Goal: Task Accomplishment & Management: Use online tool/utility

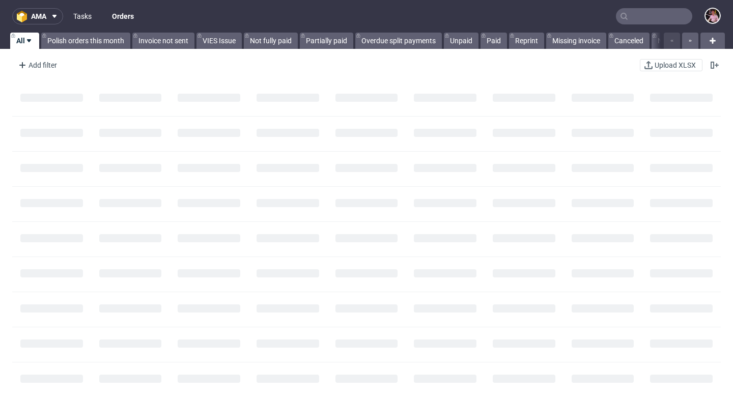
click at [96, 19] on link "Tasks" at bounding box center [82, 16] width 31 height 16
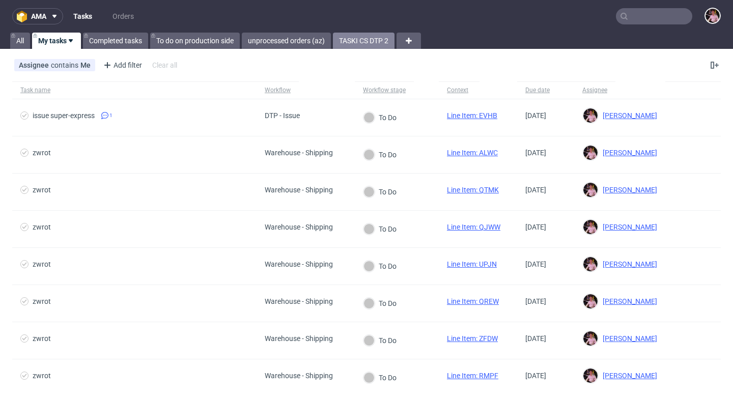
click at [375, 41] on link "TASKI CS DTP 2" at bounding box center [364, 41] width 62 height 16
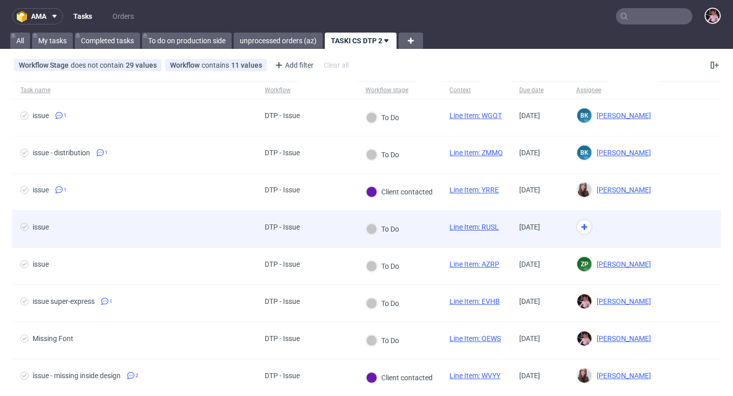
click at [486, 227] on link "Line Item: RUSL" at bounding box center [473, 227] width 49 height 8
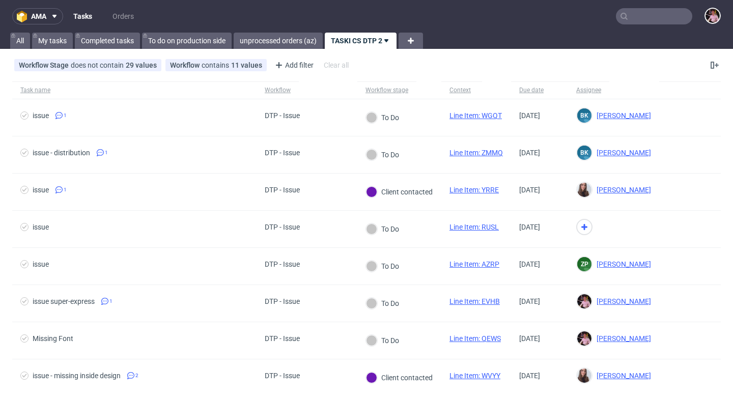
click at [654, 16] on input "text" at bounding box center [654, 16] width 76 height 16
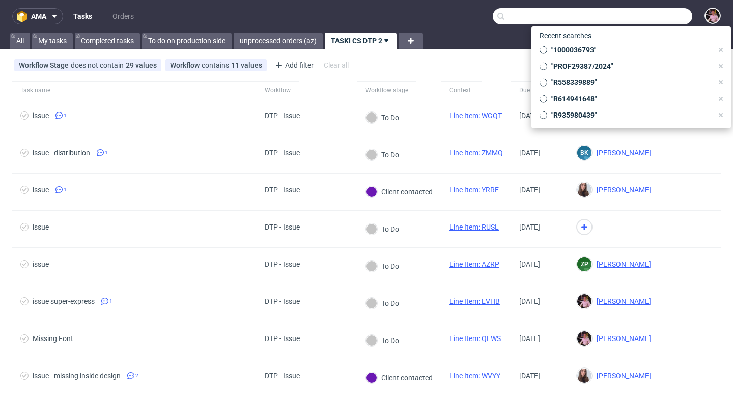
paste input "R050834156"
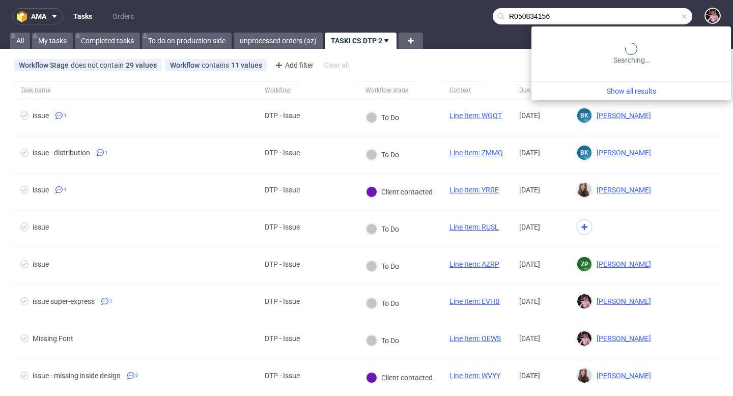
type input "R050834156"
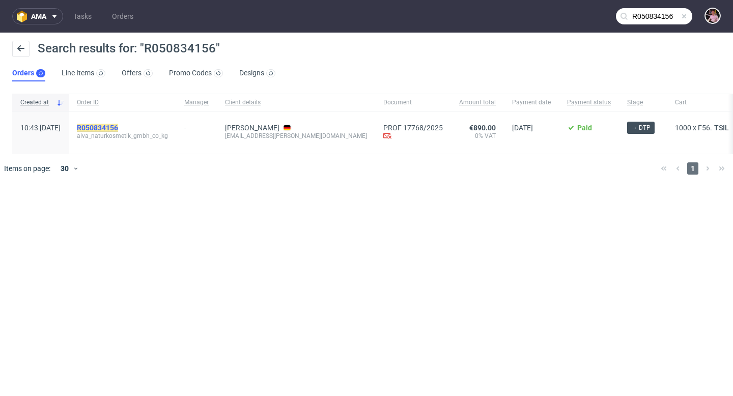
click at [109, 124] on mark "R050834156" at bounding box center [97, 128] width 41 height 8
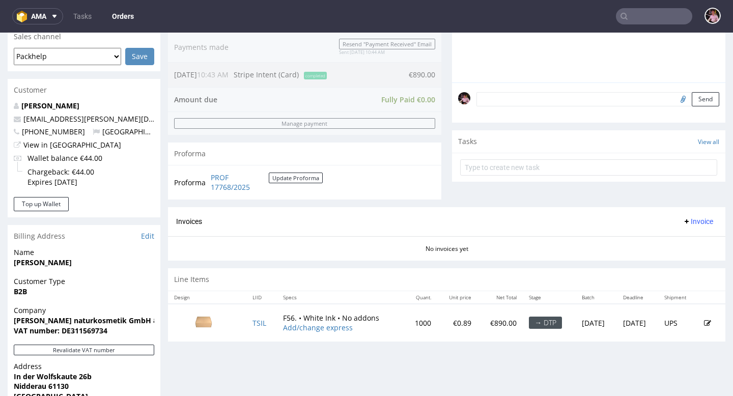
scroll to position [238, 0]
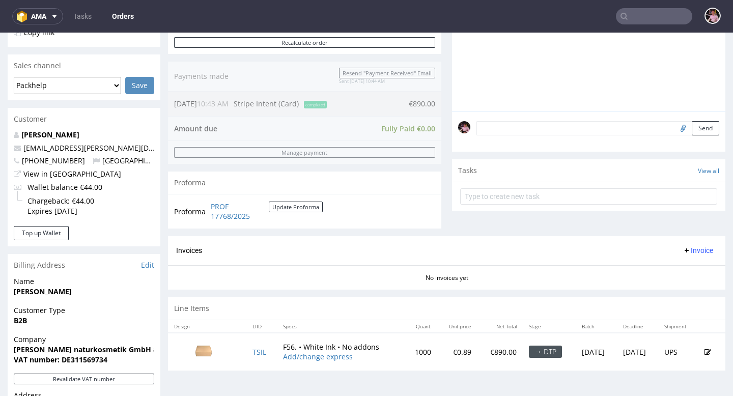
click at [674, 134] on input "file" at bounding box center [681, 127] width 14 height 13
type input "C:\fakepath\alva Versandkarton White-on-Kraft 07I25.pdf"
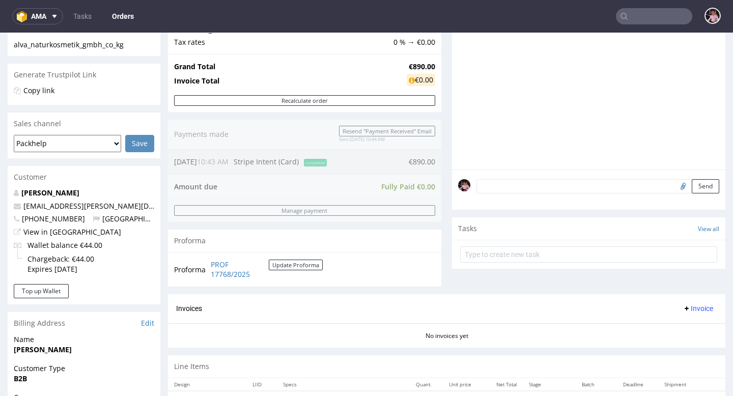
scroll to position [180, 0]
click at [693, 194] on button "Send" at bounding box center [704, 187] width 27 height 14
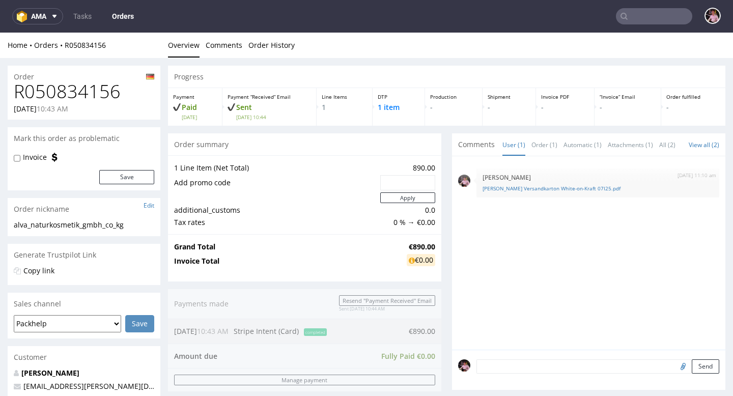
scroll to position [0, 0]
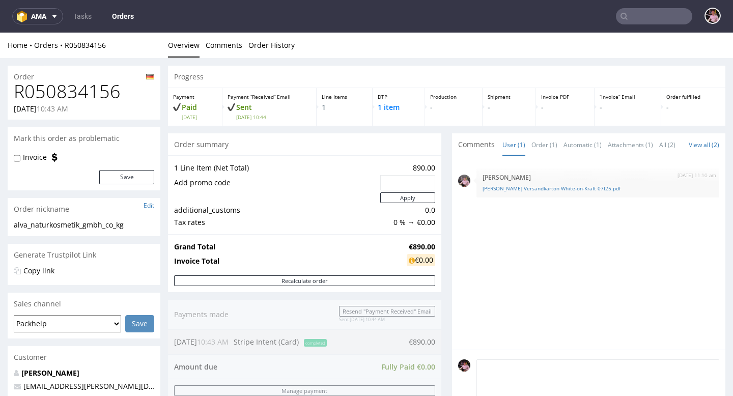
click at [530, 364] on textarea at bounding box center [597, 381] width 243 height 44
paste textarea "The color in the background is just for visual and should not be printed"
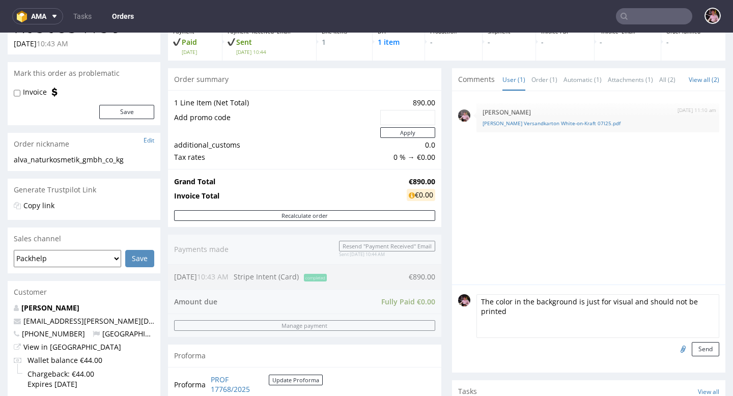
scroll to position [76, 0]
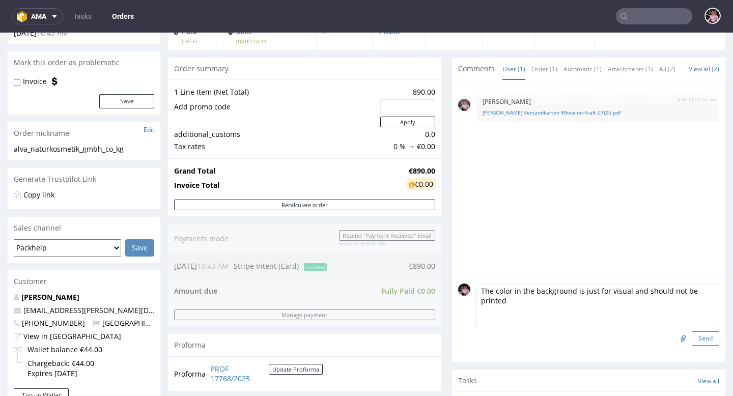
type textarea "The color in the background is just for visual and should not be printed"
click at [700, 335] on button "Send" at bounding box center [704, 338] width 27 height 14
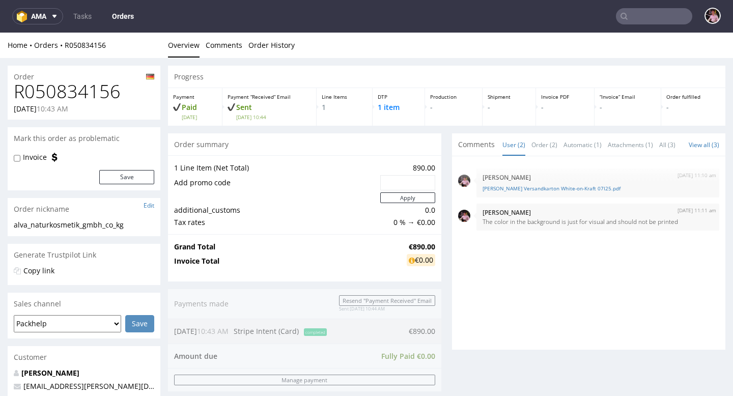
scroll to position [0, 0]
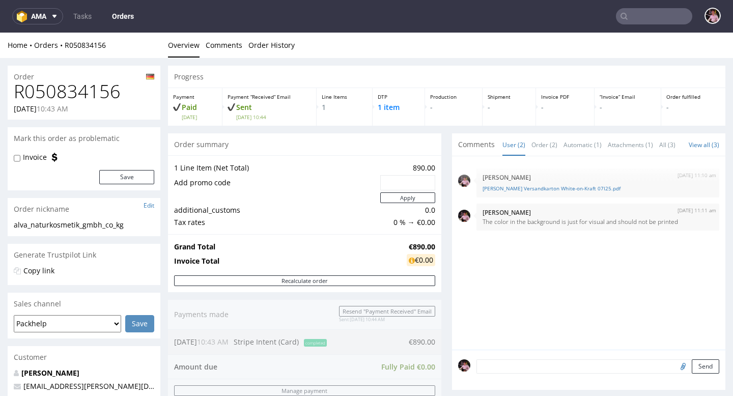
click at [649, 17] on input "text" at bounding box center [654, 16] width 76 height 16
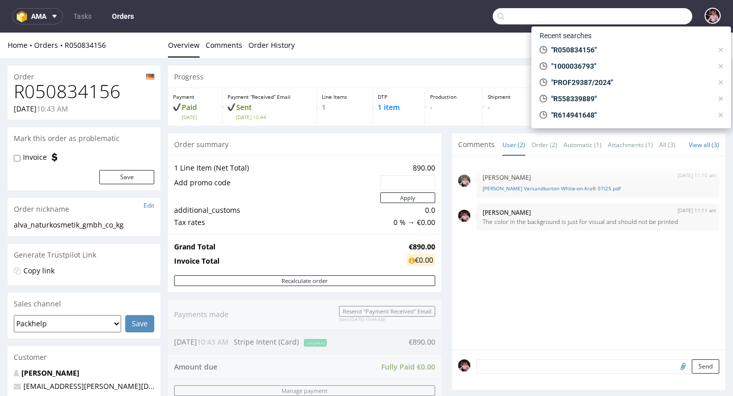
paste input "R777161198"
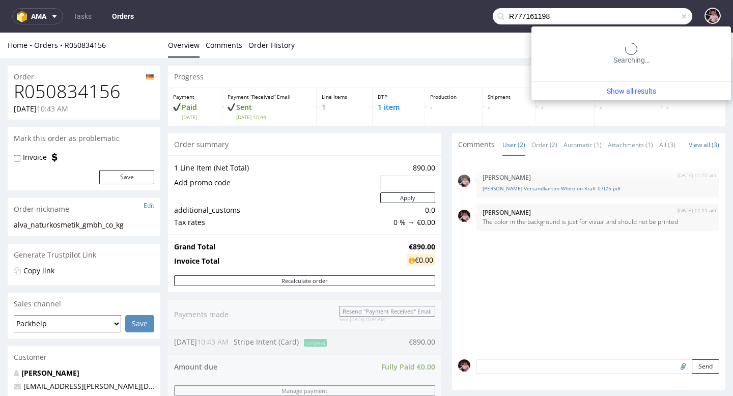
type input "R777161198"
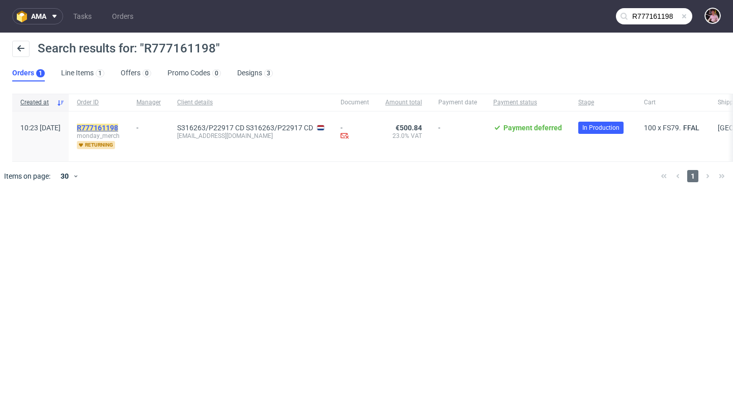
click at [118, 129] on mark "R777161198" at bounding box center [97, 128] width 41 height 8
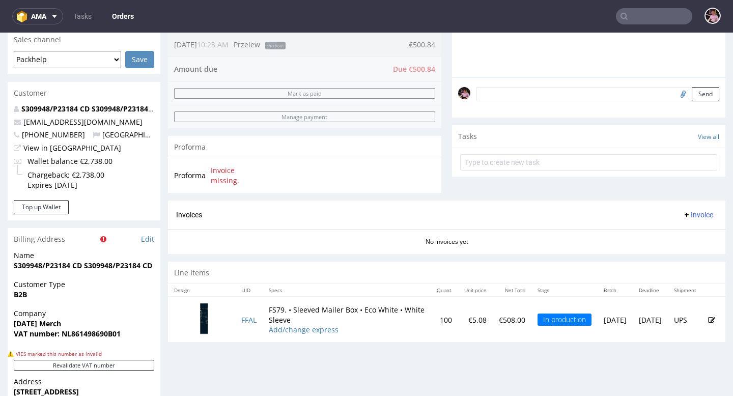
scroll to position [293, 0]
click at [243, 324] on td "FFAL" at bounding box center [248, 319] width 27 height 45
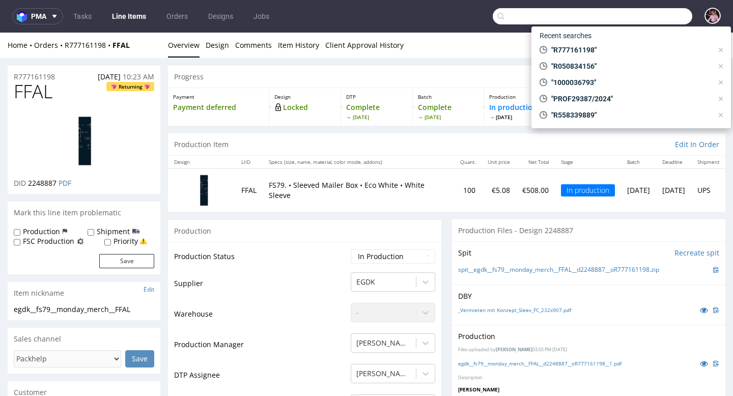
click at [660, 15] on input "text" at bounding box center [591, 16] width 199 height 16
paste input "R744153135"
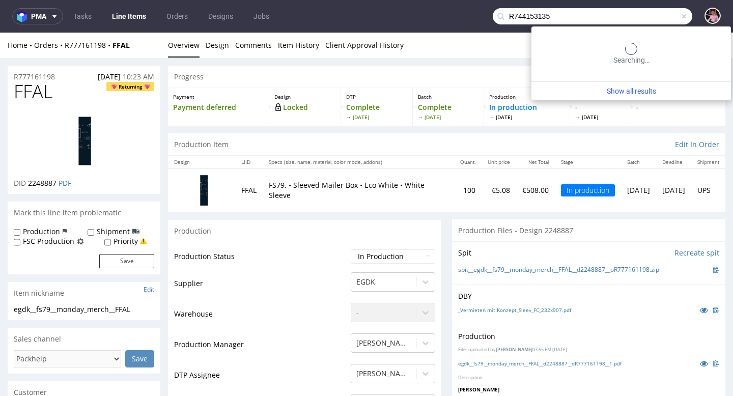
type input "R744153135"
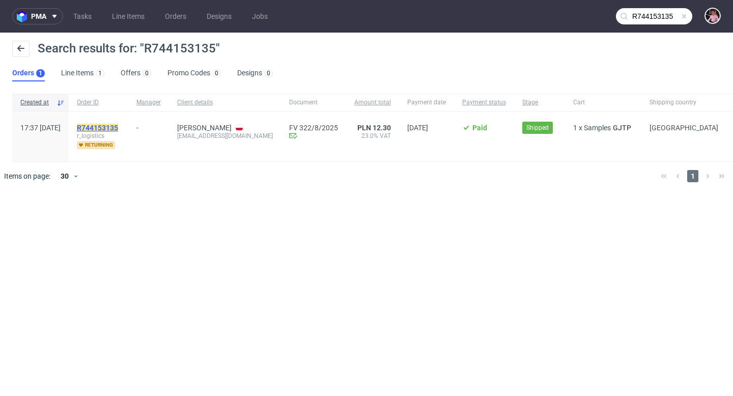
click at [118, 124] on mark "R744153135" at bounding box center [97, 128] width 41 height 8
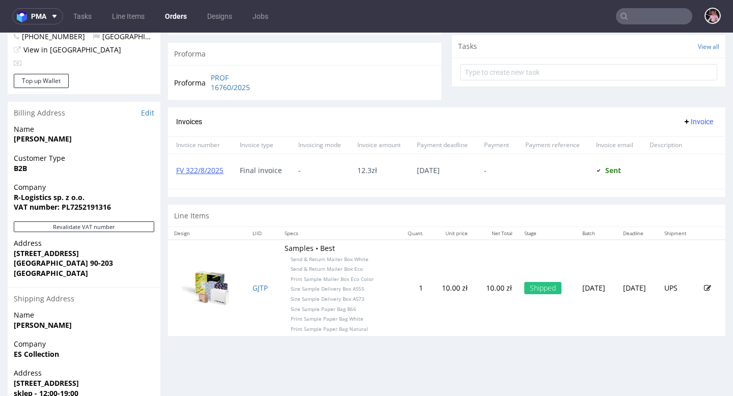
scroll to position [363, 0]
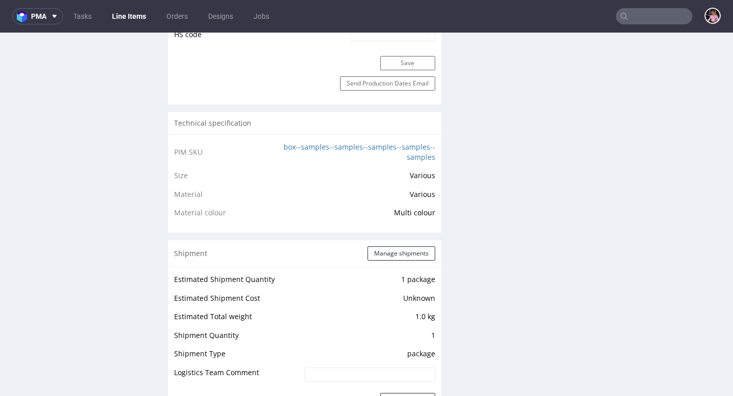
scroll to position [769, 0]
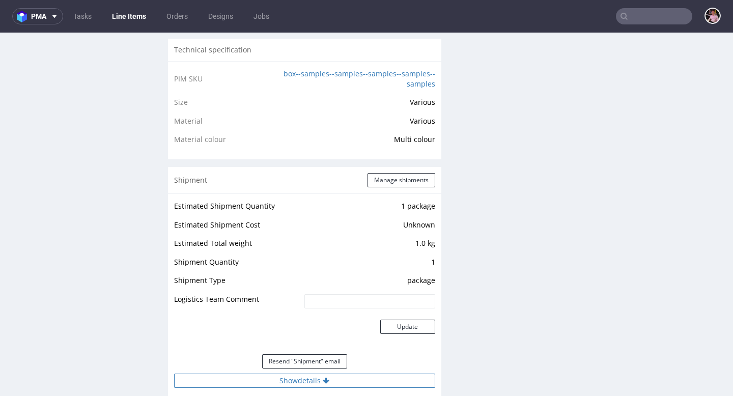
click at [335, 384] on button "Show details" at bounding box center [304, 380] width 261 height 14
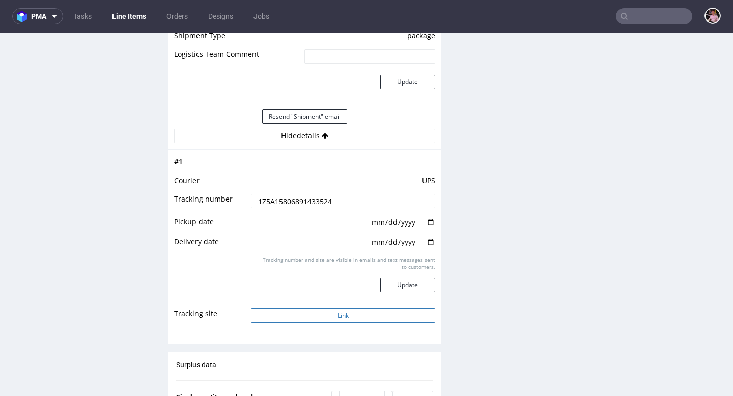
scroll to position [1019, 0]
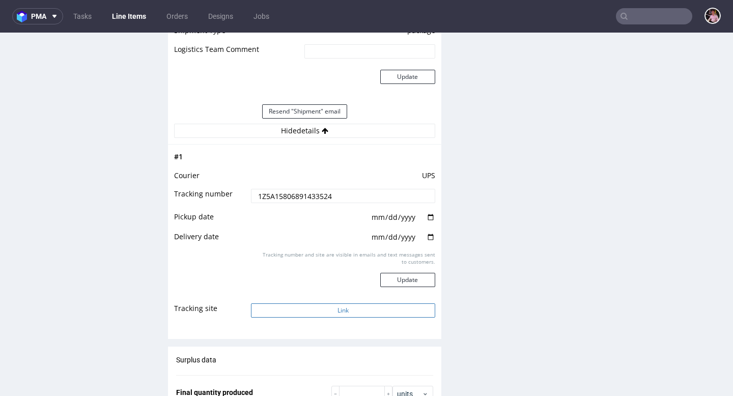
click at [328, 306] on button "Link" at bounding box center [343, 310] width 184 height 14
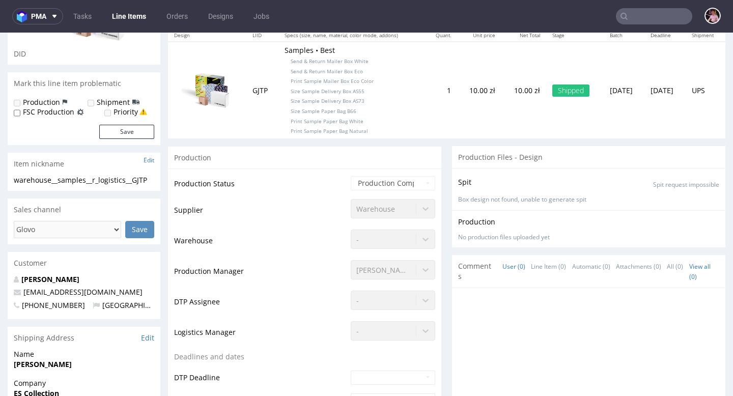
scroll to position [0, 0]
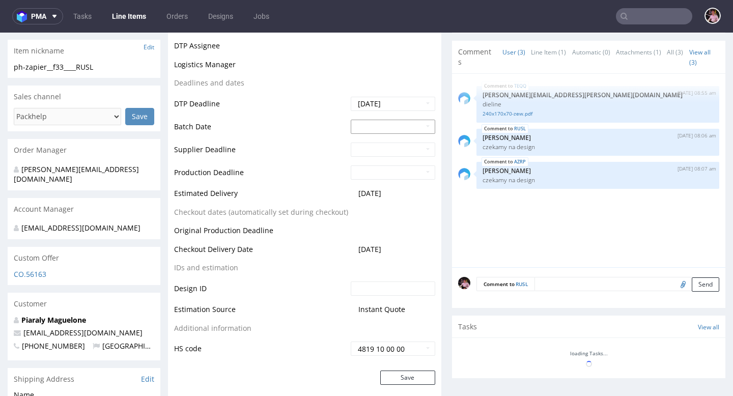
scroll to position [368, 0]
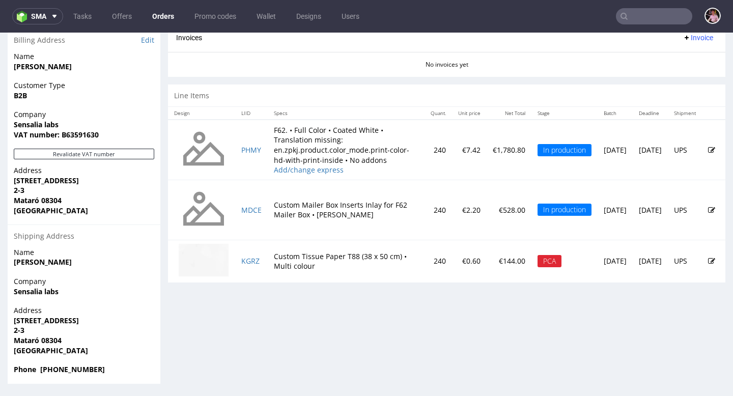
scroll to position [3, 0]
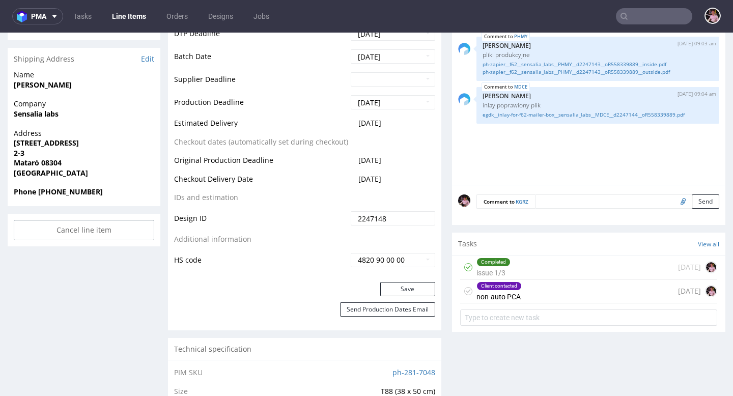
scroll to position [418, 0]
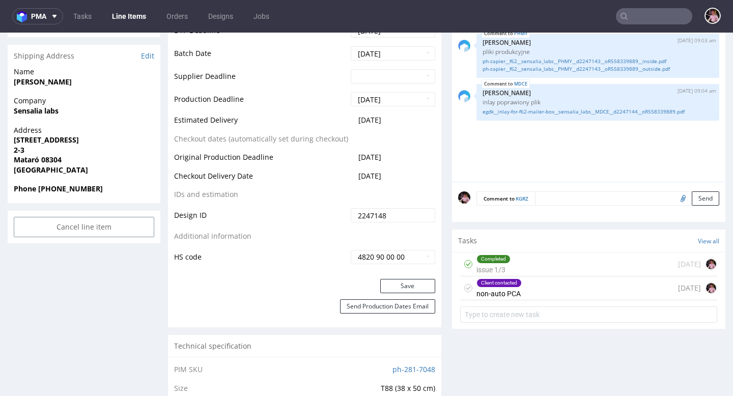
click at [544, 292] on div "Client contacted non-auto PCA 3 days ago" at bounding box center [588, 288] width 257 height 24
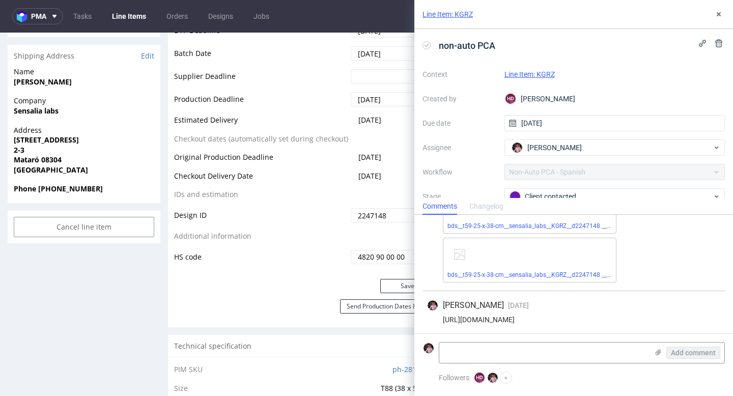
scroll to position [274, 0]
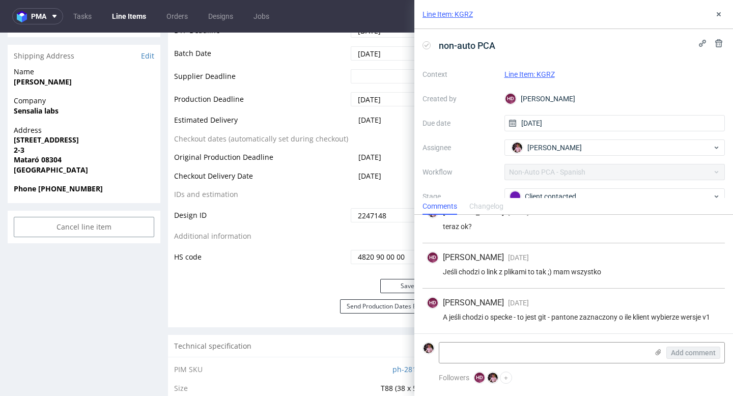
click at [494, 365] on form "Add comment" at bounding box center [573, 352] width 318 height 38
click at [494, 359] on textarea at bounding box center [543, 352] width 209 height 20
type textarea "tak, tak robimy"
click at [699, 352] on span "Add comment" at bounding box center [693, 352] width 45 height 7
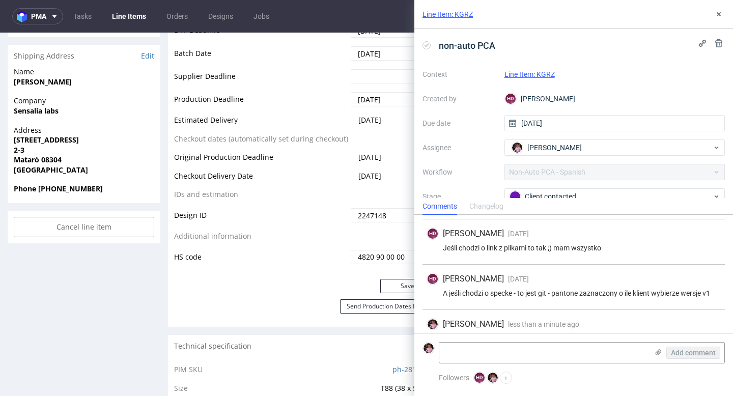
scroll to position [319, 0]
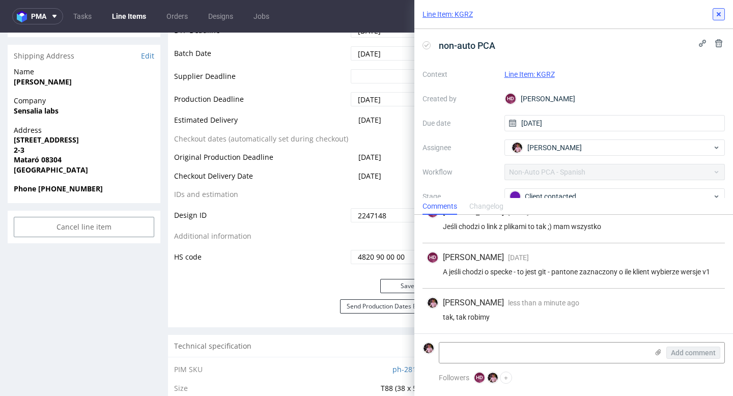
click at [718, 19] on button at bounding box center [718, 14] width 12 height 12
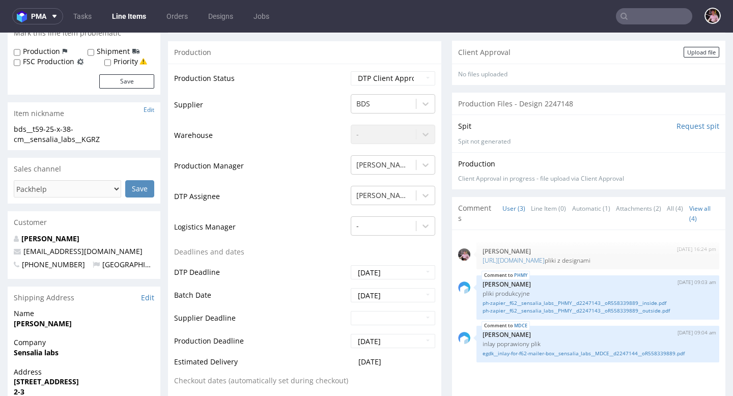
scroll to position [165, 0]
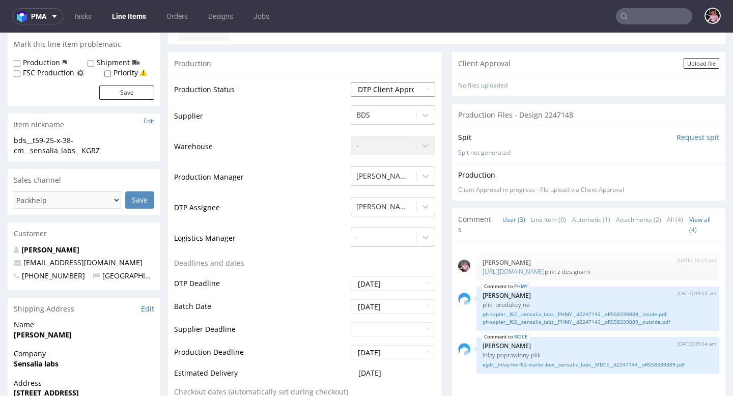
click at [395, 88] on select "Waiting for Artwork Waiting for Diecut Waiting for Mockup Waiting for DTP Waiti…" at bounding box center [393, 89] width 84 height 14
select select "back_for_dtp"
click at [351, 82] on select "Waiting for Artwork Waiting for Diecut Waiting for Mockup Waiting for DTP Waiti…" at bounding box center [393, 89] width 84 height 14
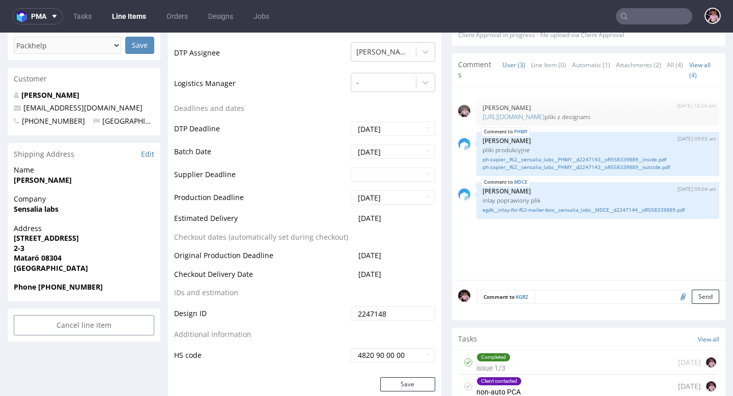
scroll to position [326, 0]
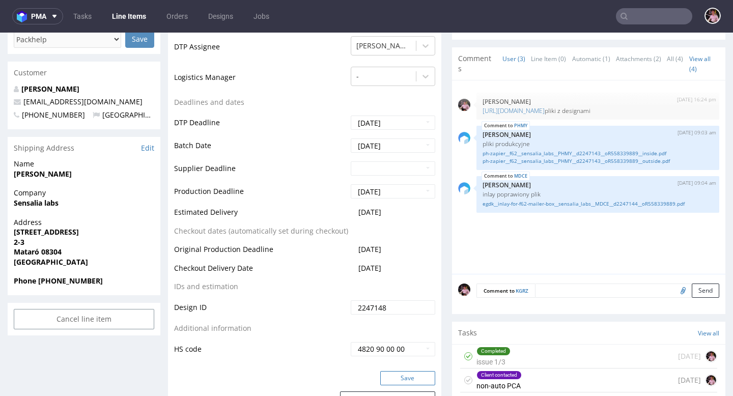
click at [406, 374] on button "Save" at bounding box center [407, 378] width 55 height 14
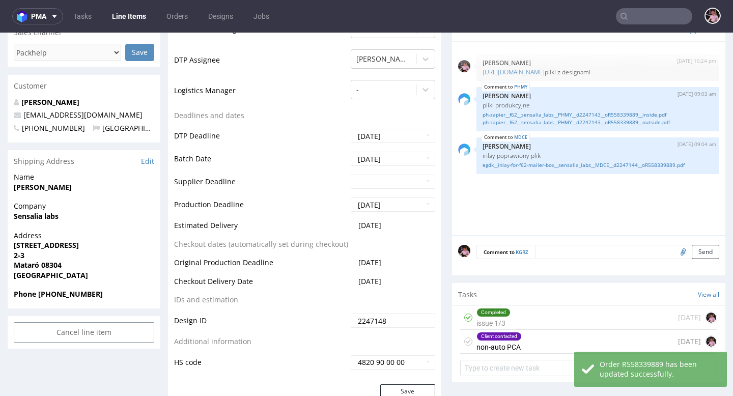
scroll to position [305, 0]
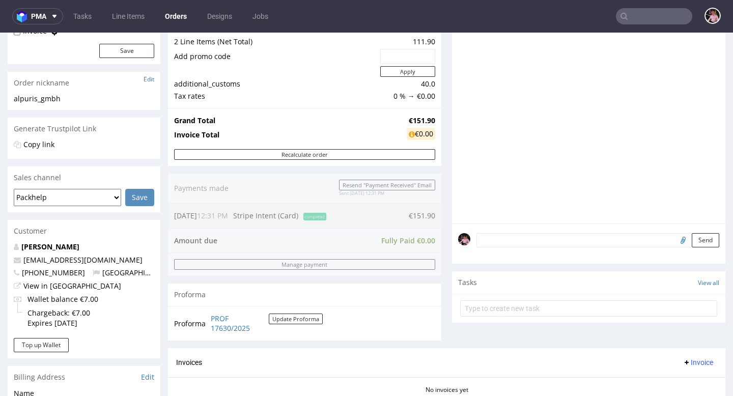
scroll to position [441, 0]
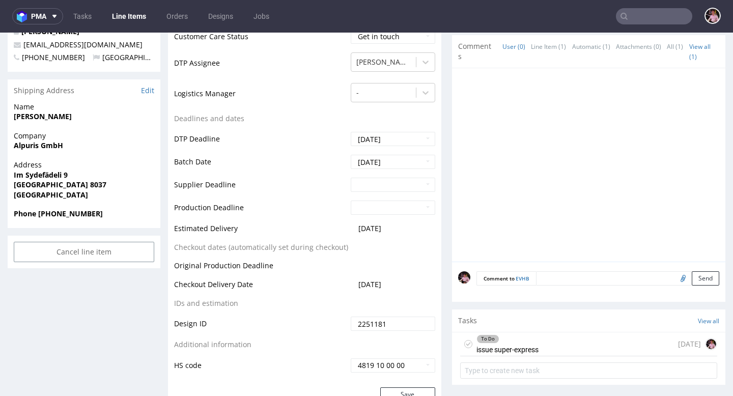
scroll to position [380, 0]
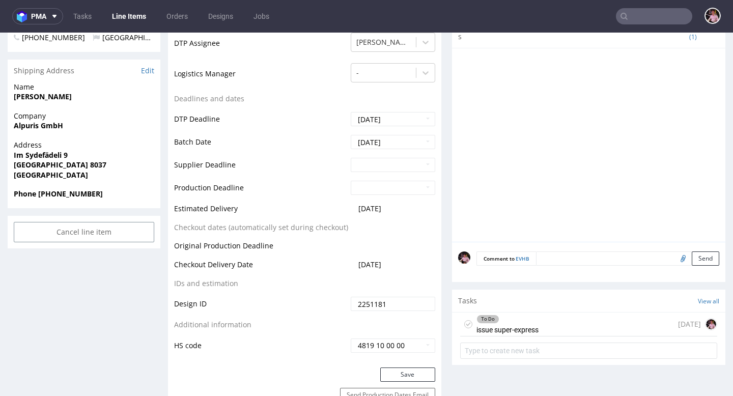
click at [557, 329] on div "To Do issue super-express 1 day ago" at bounding box center [588, 324] width 257 height 24
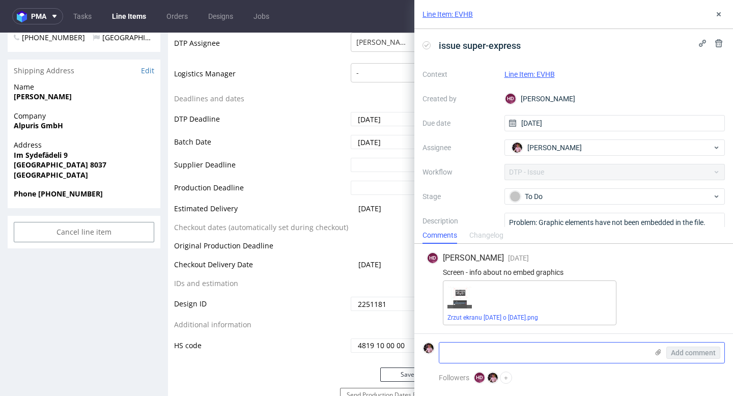
click at [656, 350] on icon at bounding box center [658, 352] width 8 height 8
click at [0, 0] on input "file" at bounding box center [0, 0] width 0 height 0
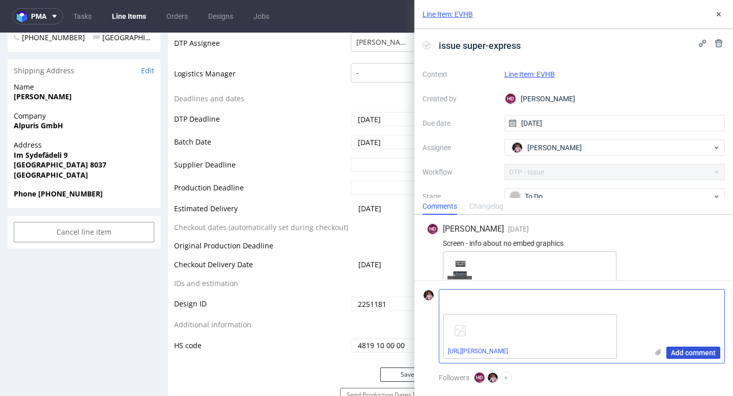
click at [676, 354] on span "Add comment" at bounding box center [693, 352] width 45 height 7
click at [532, 197] on div "To Do" at bounding box center [610, 196] width 202 height 11
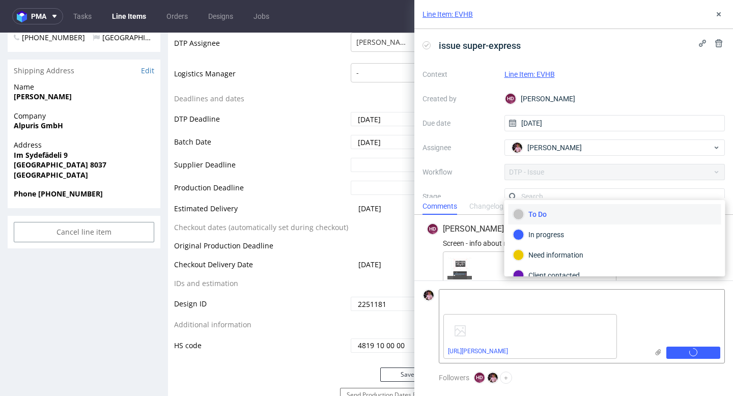
scroll to position [7, 0]
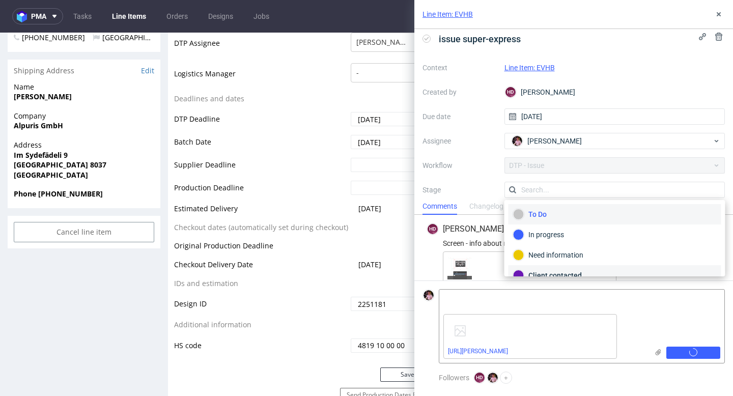
click at [536, 267] on div "Client contacted" at bounding box center [614, 275] width 213 height 20
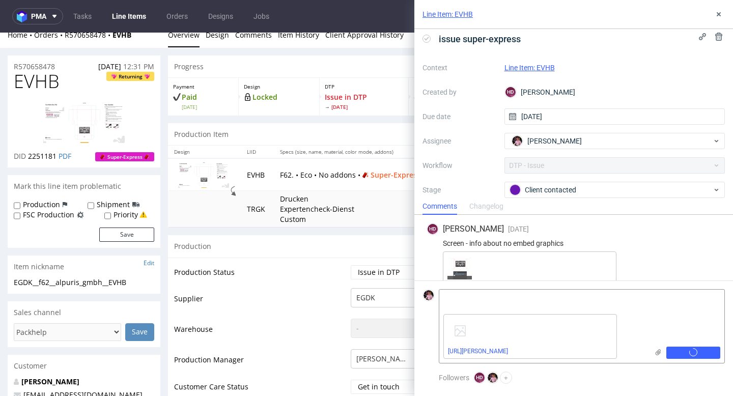
scroll to position [2, 0]
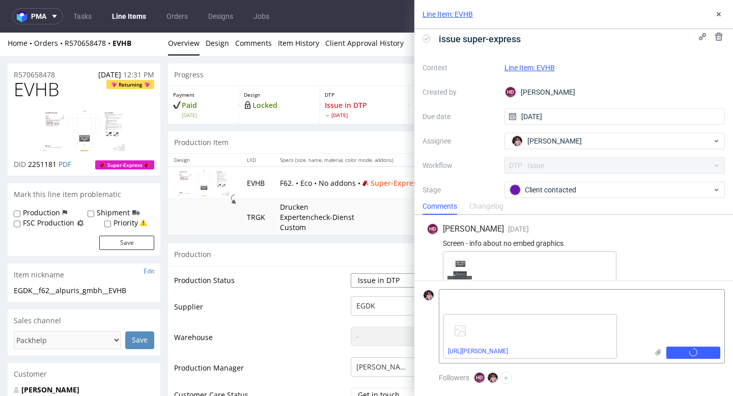
click at [371, 285] on select "Waiting for Artwork Waiting for Diecut Waiting for Mockup Waiting for DTP Waiti…" at bounding box center [393, 280] width 84 height 14
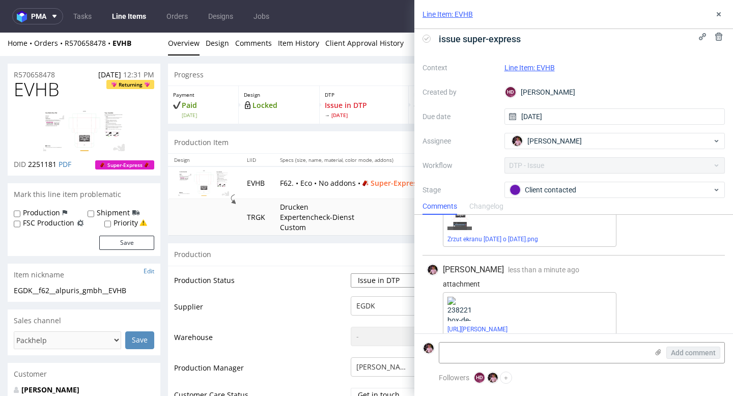
scroll to position [61, 0]
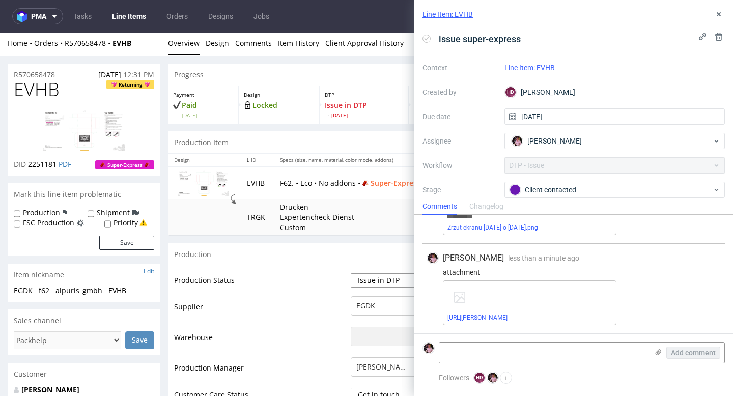
select select "back_for_dtp"
click at [351, 273] on select "Waiting for Artwork Waiting for Diecut Waiting for Mockup Waiting for DTP Waiti…" at bounding box center [393, 280] width 84 height 14
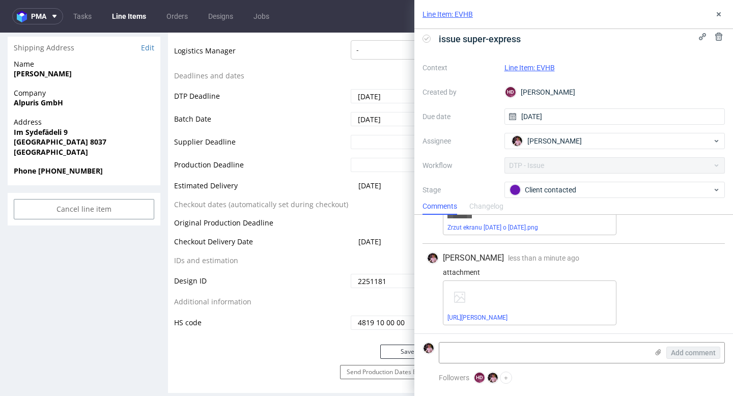
scroll to position [484, 0]
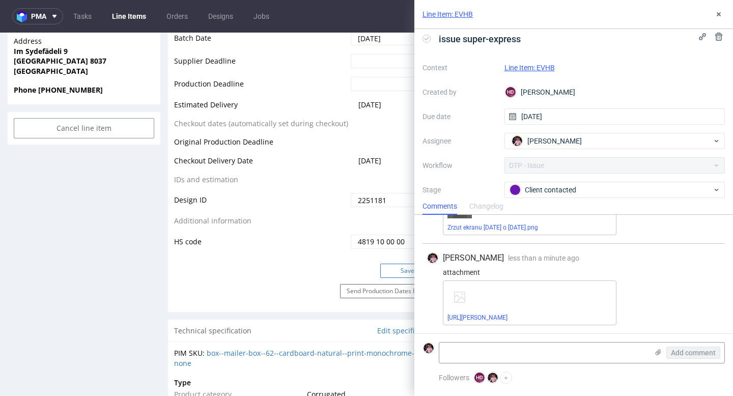
click at [390, 269] on button "Save" at bounding box center [407, 271] width 55 height 14
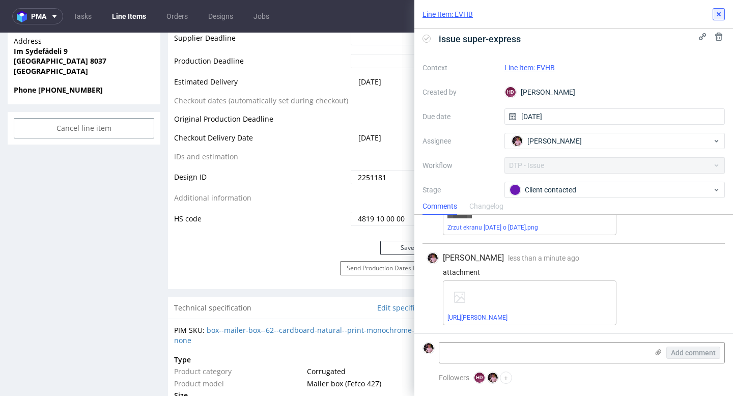
click at [716, 11] on icon at bounding box center [718, 14] width 8 height 8
